Goal: Check status: Check status

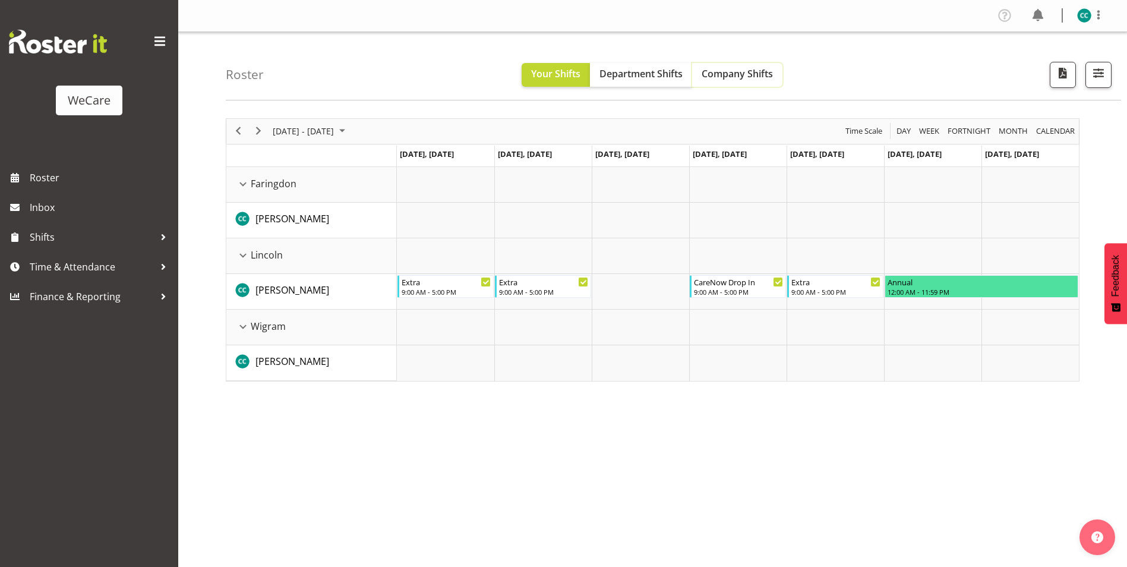
click at [746, 63] on button "Company Shifts" at bounding box center [737, 75] width 90 height 24
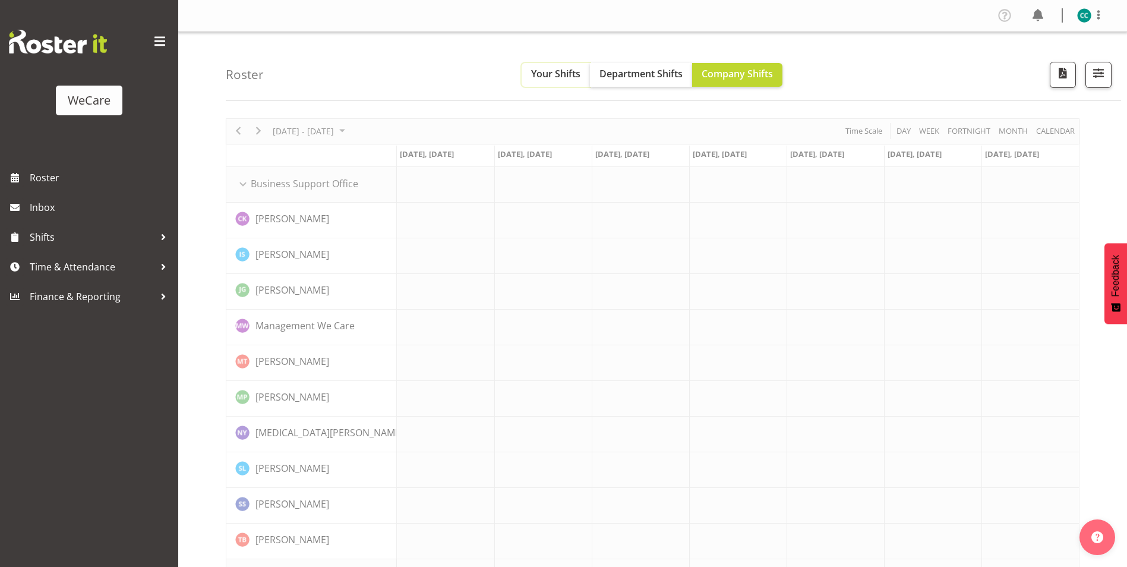
click at [551, 80] on span "Your Shifts" at bounding box center [555, 73] width 49 height 13
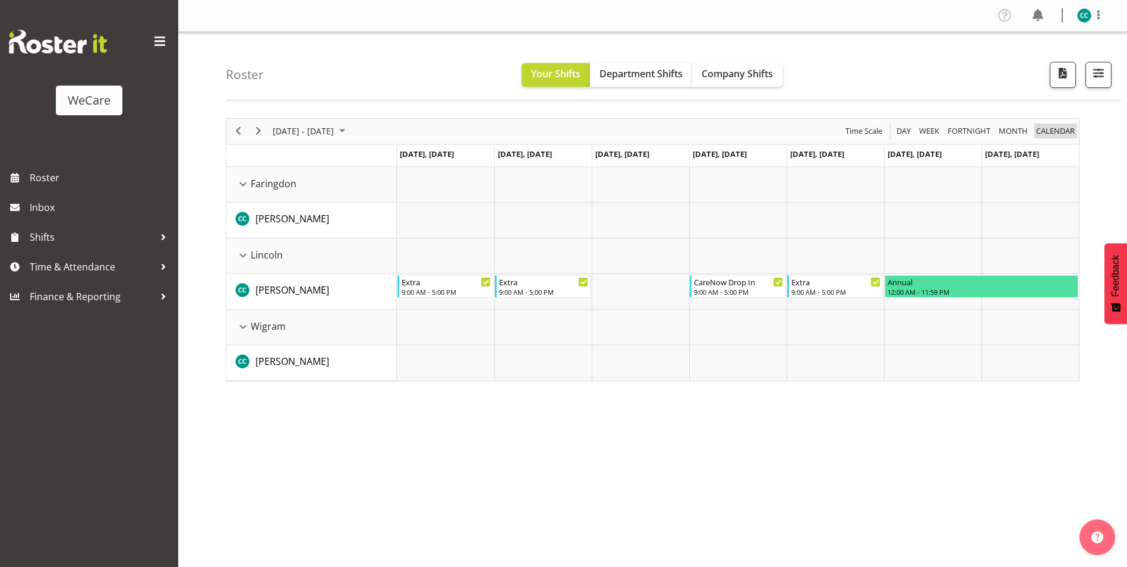
click at [1043, 131] on span "calendar" at bounding box center [1055, 131] width 41 height 15
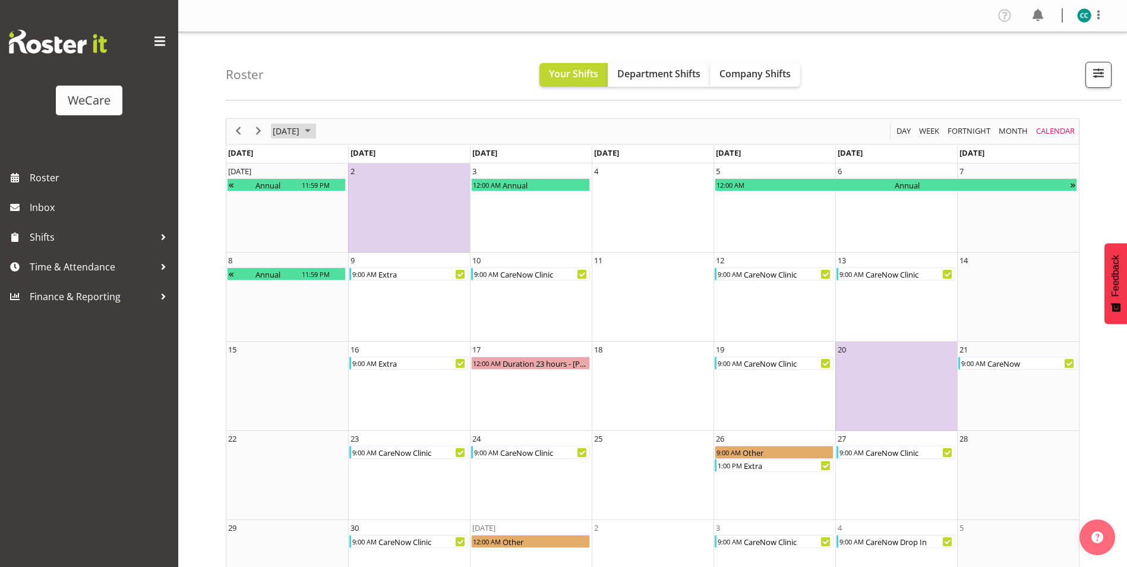
click at [301, 127] on span "[DATE]" at bounding box center [286, 131] width 29 height 15
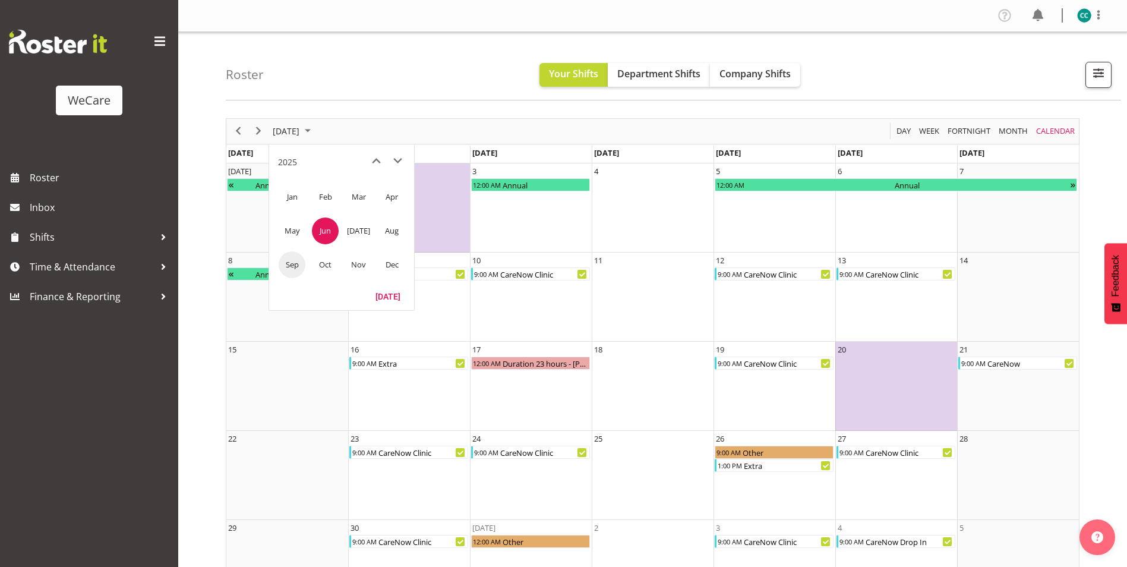
click at [298, 270] on span "Sep" at bounding box center [292, 264] width 27 height 27
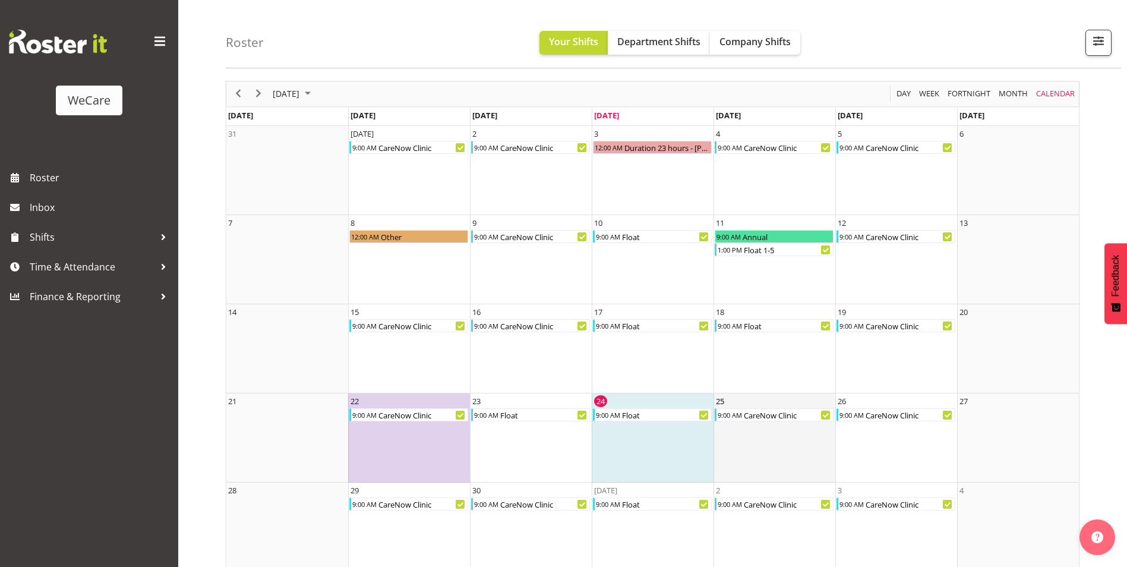
scroll to position [52, 0]
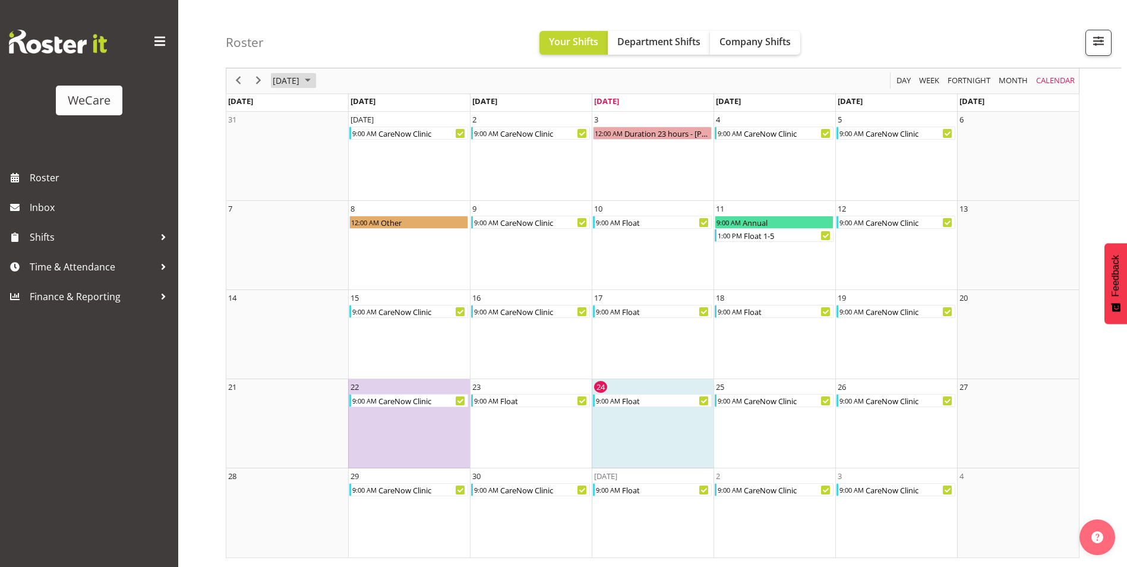
click at [301, 80] on span "[DATE]" at bounding box center [286, 81] width 29 height 15
click at [350, 211] on span "Nov" at bounding box center [358, 214] width 27 height 27
